Goal: Transaction & Acquisition: Purchase product/service

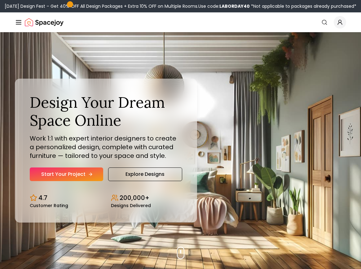
click at [77, 178] on link "Start Your Project" at bounding box center [66, 175] width 73 height 14
click at [159, 175] on link "Explore Designs" at bounding box center [145, 175] width 74 height 14
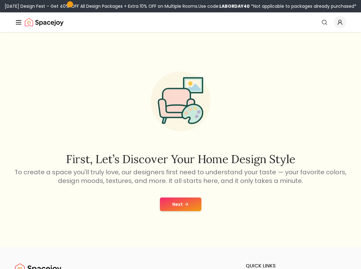
click at [185, 208] on button "Next" at bounding box center [181, 205] width 42 height 14
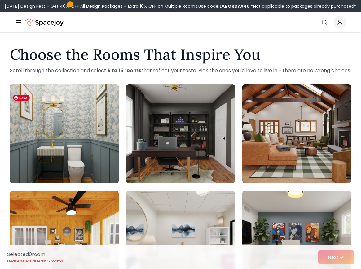
click at [96, 156] on img at bounding box center [64, 134] width 114 height 104
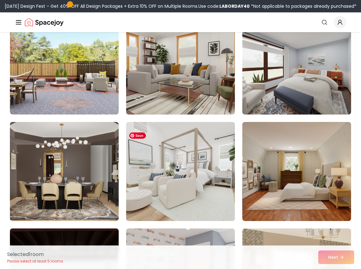
scroll to position [554, 0]
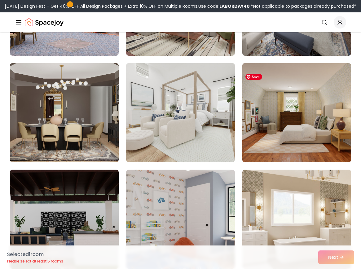
click at [314, 122] on img at bounding box center [297, 113] width 114 height 104
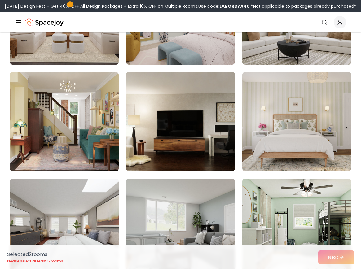
scroll to position [1728, 0]
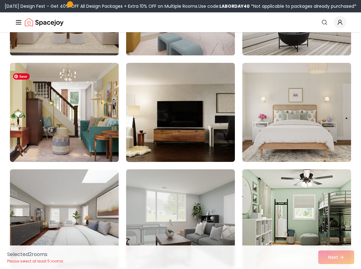
click at [82, 149] on img at bounding box center [64, 112] width 114 height 104
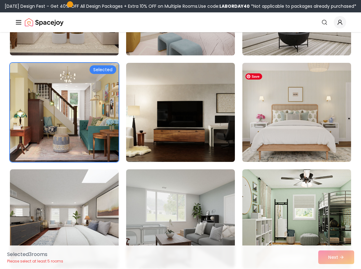
click at [316, 138] on img at bounding box center [297, 112] width 114 height 104
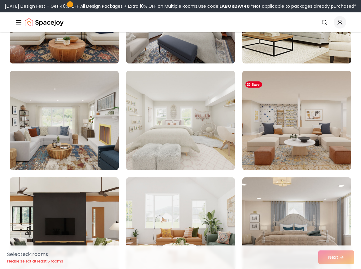
scroll to position [2040, 0]
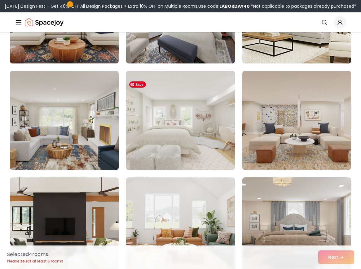
click at [187, 140] on img at bounding box center [180, 121] width 114 height 104
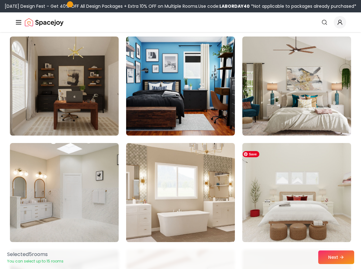
scroll to position [2714, 0]
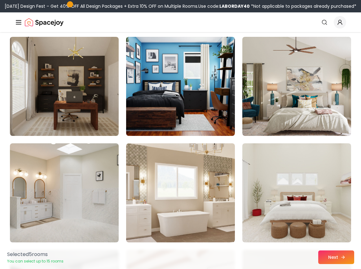
click at [336, 255] on button "Next" at bounding box center [336, 258] width 36 height 14
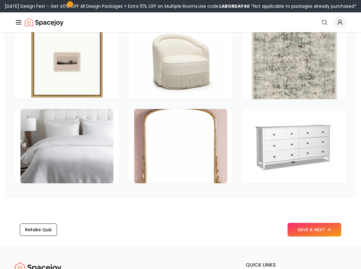
scroll to position [919, 0]
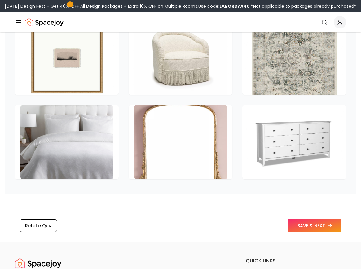
click at [296, 219] on button "SAVE & NEXT" at bounding box center [315, 226] width 54 height 14
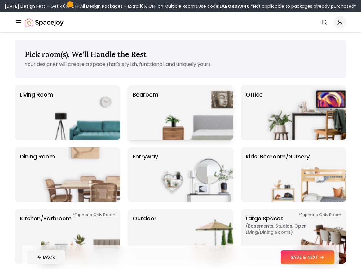
click at [198, 112] on img at bounding box center [193, 113] width 79 height 55
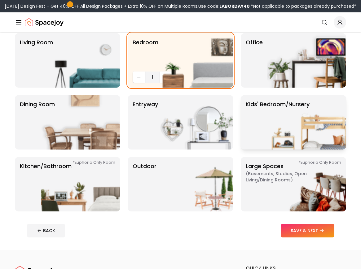
scroll to position [53, 0]
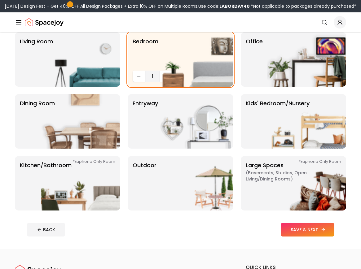
click at [308, 229] on button "SAVE & NEXT" at bounding box center [308, 230] width 54 height 14
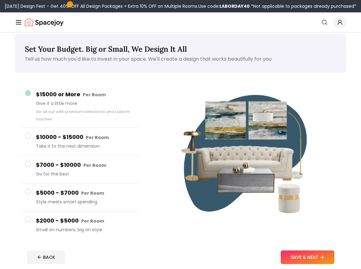
scroll to position [5, 0]
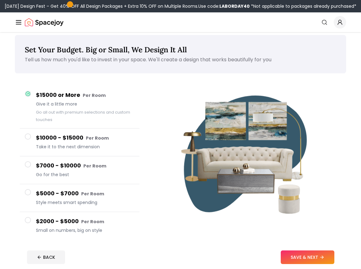
click at [30, 220] on span at bounding box center [28, 220] width 6 height 6
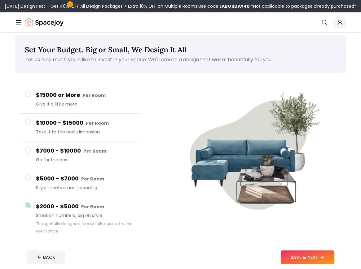
click at [31, 95] on button "$15000 or More Per Room Give it a little more" at bounding box center [80, 100] width 120 height 28
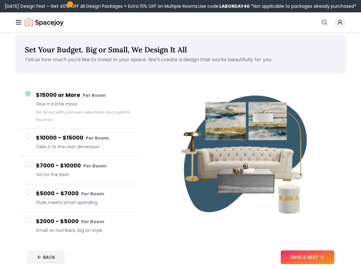
click at [28, 194] on span at bounding box center [28, 192] width 6 height 6
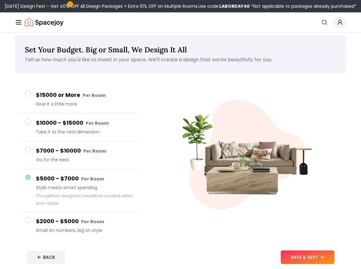
click at [30, 157] on button "$7000 - $10000 Per Room Go for the best" at bounding box center [80, 156] width 120 height 28
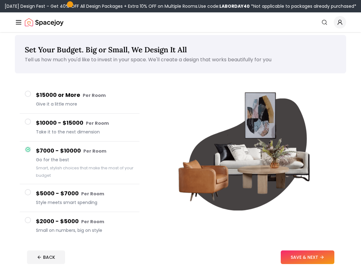
click at [33, 126] on button "$10000 - $15000 Per Room Take it to the next dimension" at bounding box center [80, 128] width 120 height 28
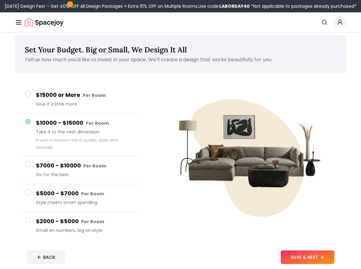
click at [42, 224] on h4 "$2000 - $5000 Per Room" at bounding box center [85, 221] width 99 height 9
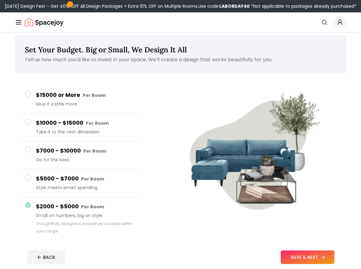
click at [315, 260] on button "SAVE & NEXT" at bounding box center [308, 258] width 54 height 14
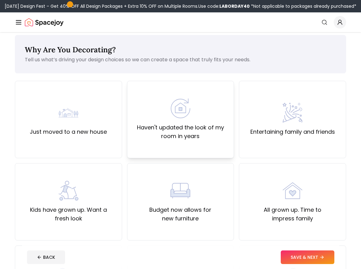
click at [219, 121] on div "Haven't updated the look of my room in years" at bounding box center [180, 120] width 97 height 42
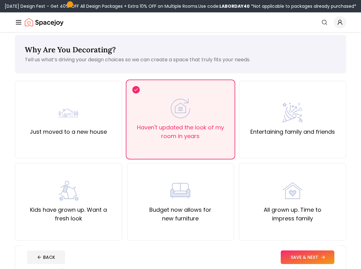
click at [309, 260] on button "SAVE & NEXT" at bounding box center [308, 258] width 54 height 14
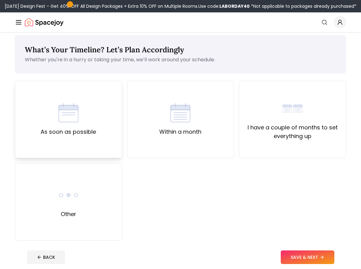
click at [116, 132] on div "As soon as possible" at bounding box center [68, 120] width 107 height 78
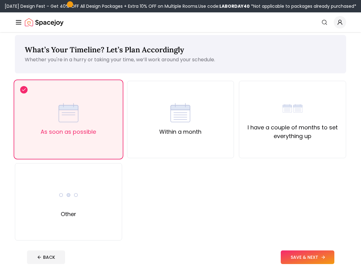
click at [294, 257] on button "SAVE & NEXT" at bounding box center [308, 258] width 54 height 14
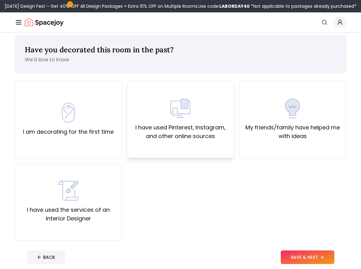
click at [201, 146] on div "I have used Pinterest, Instagram, and other online sources" at bounding box center [180, 120] width 107 height 78
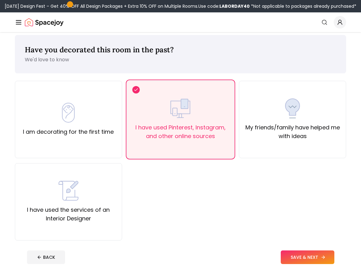
click at [300, 258] on button "SAVE & NEXT" at bounding box center [308, 258] width 54 height 14
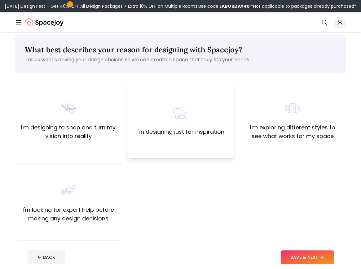
click at [187, 109] on img at bounding box center [181, 113] width 20 height 20
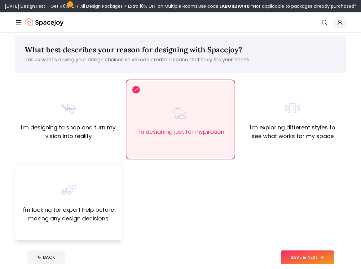
click at [88, 189] on div "I'm looking for expert help before making any design decisions" at bounding box center [68, 202] width 97 height 42
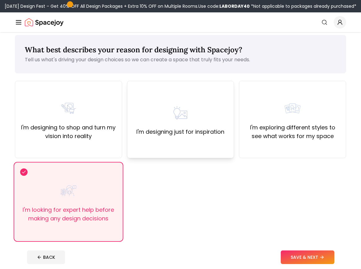
click at [169, 122] on div "I'm designing just for inspiration" at bounding box center [180, 119] width 88 height 33
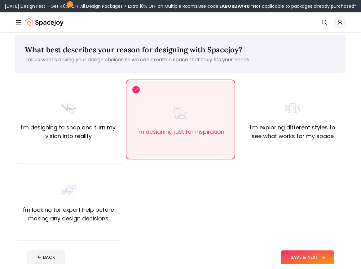
click at [291, 256] on button "SAVE & NEXT" at bounding box center [308, 258] width 54 height 14
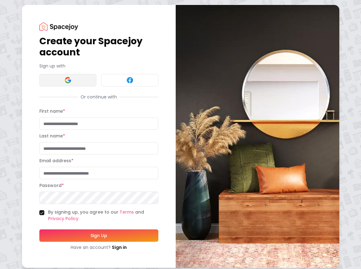
click at [71, 78] on img at bounding box center [67, 80] width 7 height 7
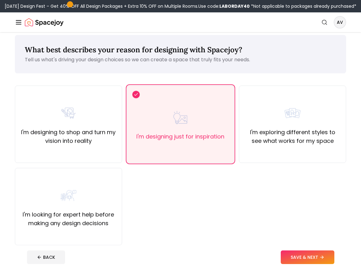
scroll to position [5, 0]
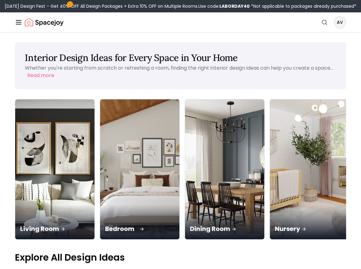
click at [100, 205] on div "Bedroom" at bounding box center [139, 222] width 79 height 35
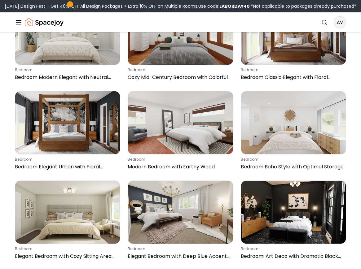
scroll to position [271, 0]
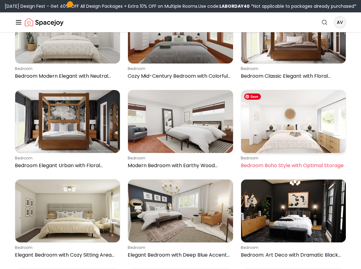
click at [290, 138] on img at bounding box center [293, 121] width 105 height 63
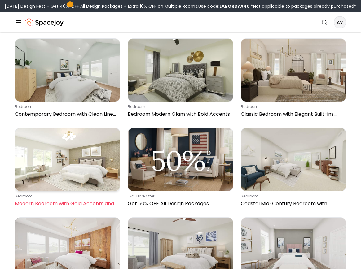
scroll to position [1580, 0]
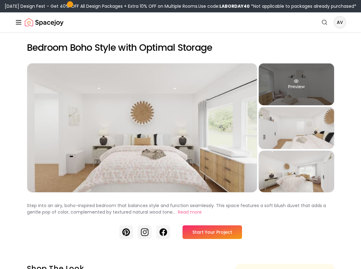
click at [295, 99] on div "Preview" at bounding box center [296, 85] width 75 height 42
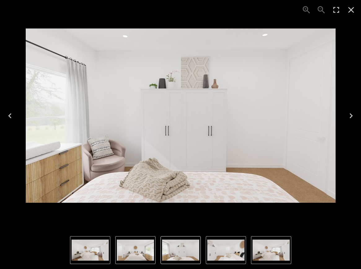
click at [349, 118] on icon "Next" at bounding box center [351, 116] width 10 height 10
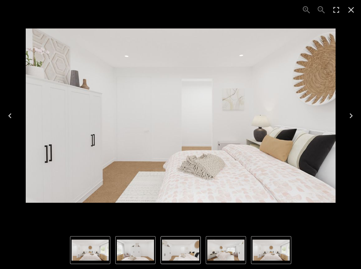
click at [349, 118] on icon "Next" at bounding box center [351, 116] width 10 height 10
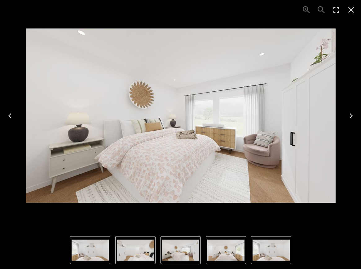
click at [349, 118] on icon "Next" at bounding box center [351, 116] width 10 height 10
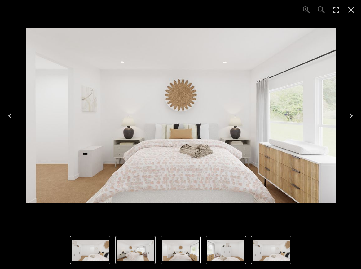
click at [349, 118] on icon "Next" at bounding box center [351, 116] width 10 height 10
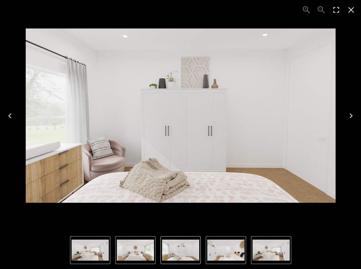
click at [349, 118] on icon "Next" at bounding box center [351, 116] width 10 height 10
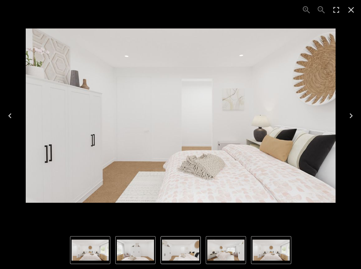
click at [349, 118] on icon "Next" at bounding box center [351, 116] width 10 height 10
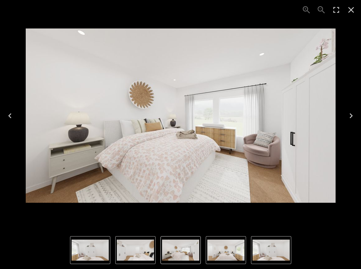
click at [354, 10] on icon "Close" at bounding box center [351, 10] width 10 height 10
